Goal: Browse casually

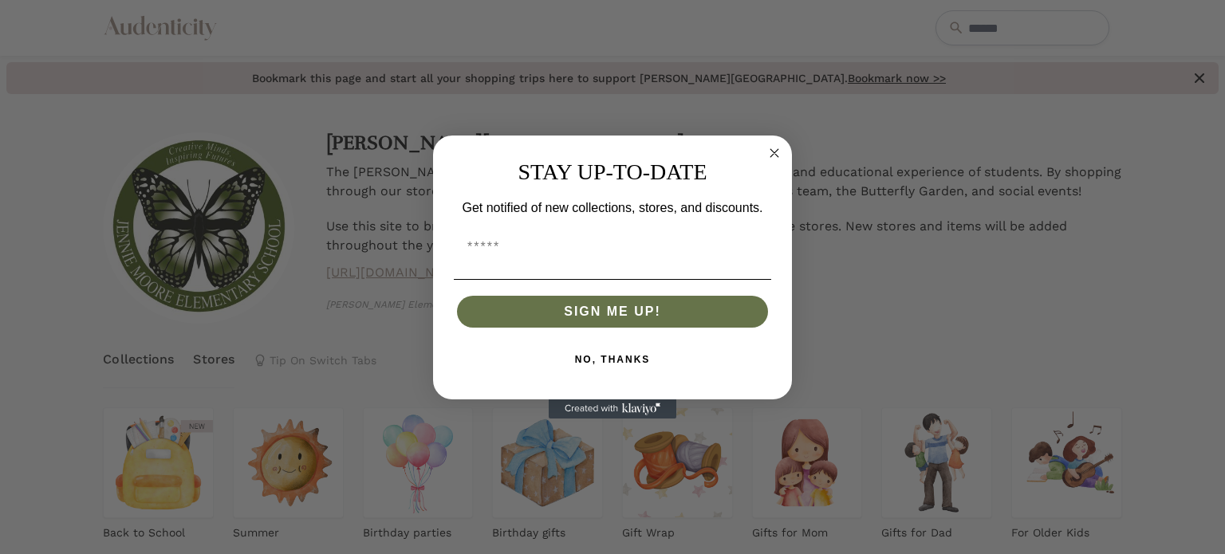
click at [774, 149] on circle "Close dialog" at bounding box center [775, 153] width 18 height 18
